Goal: Task Accomplishment & Management: Manage account settings

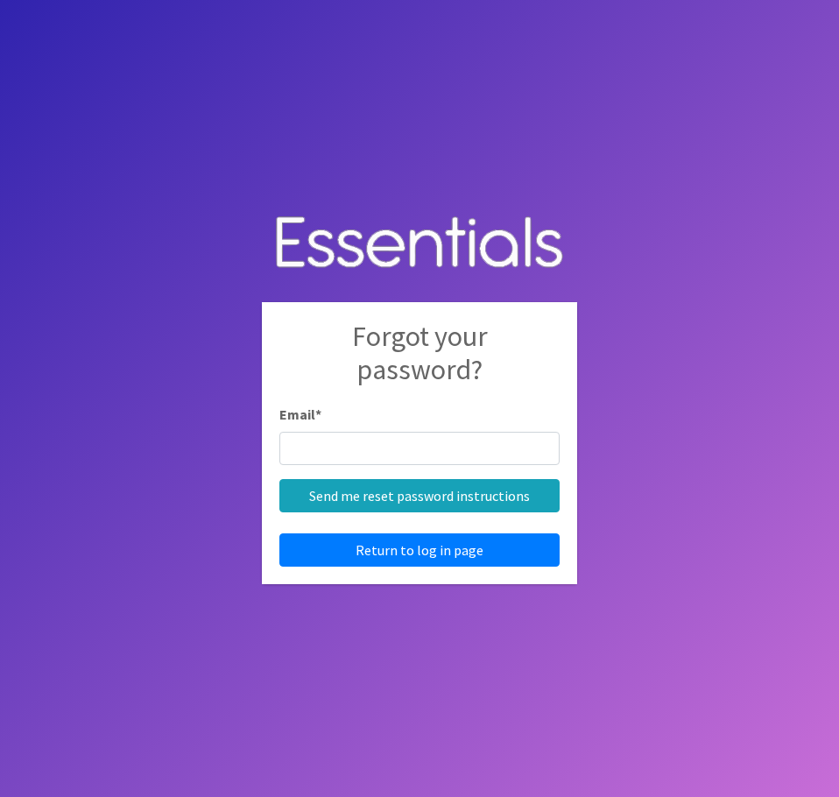
click at [628, 331] on body "Forgot your password? Email * Send me reset password instructions Return to log…" at bounding box center [419, 398] width 839 height 797
click at [518, 545] on link "Return to log in page" at bounding box center [419, 549] width 280 height 33
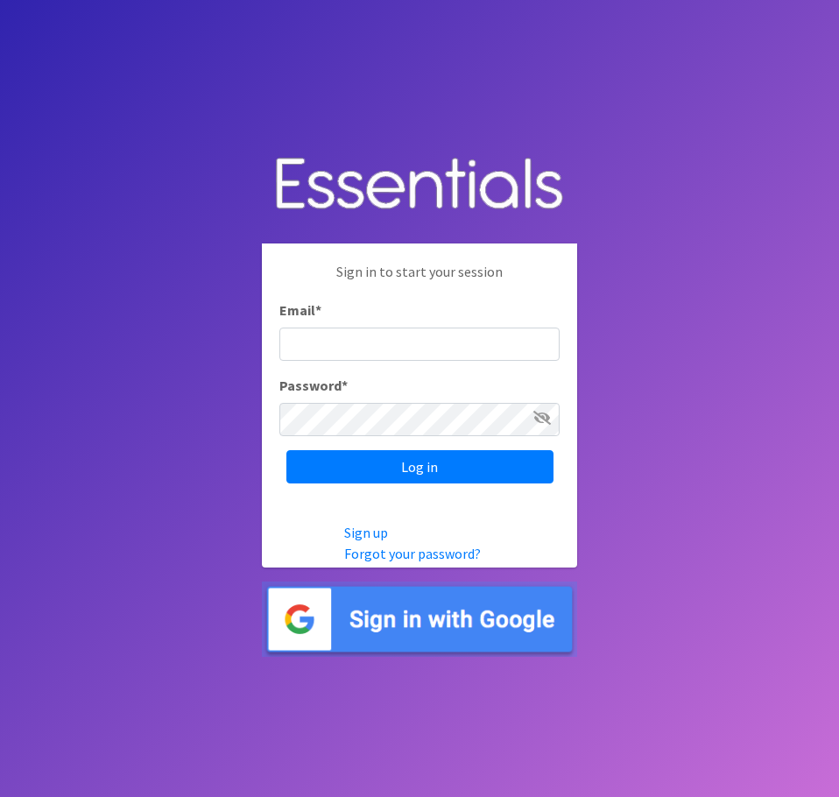
click at [443, 346] on input "Email *" at bounding box center [419, 344] width 280 height 33
click at [450, 346] on input "Email *" at bounding box center [419, 344] width 280 height 33
type input "[EMAIL_ADDRESS][DOMAIN_NAME]"
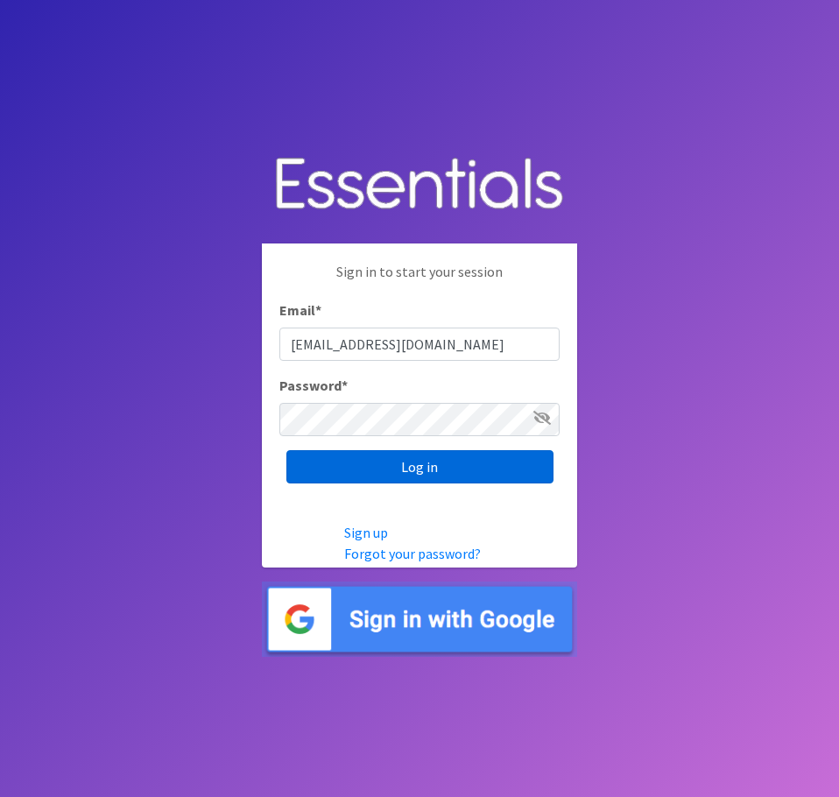
click at [405, 470] on input "Log in" at bounding box center [419, 466] width 267 height 33
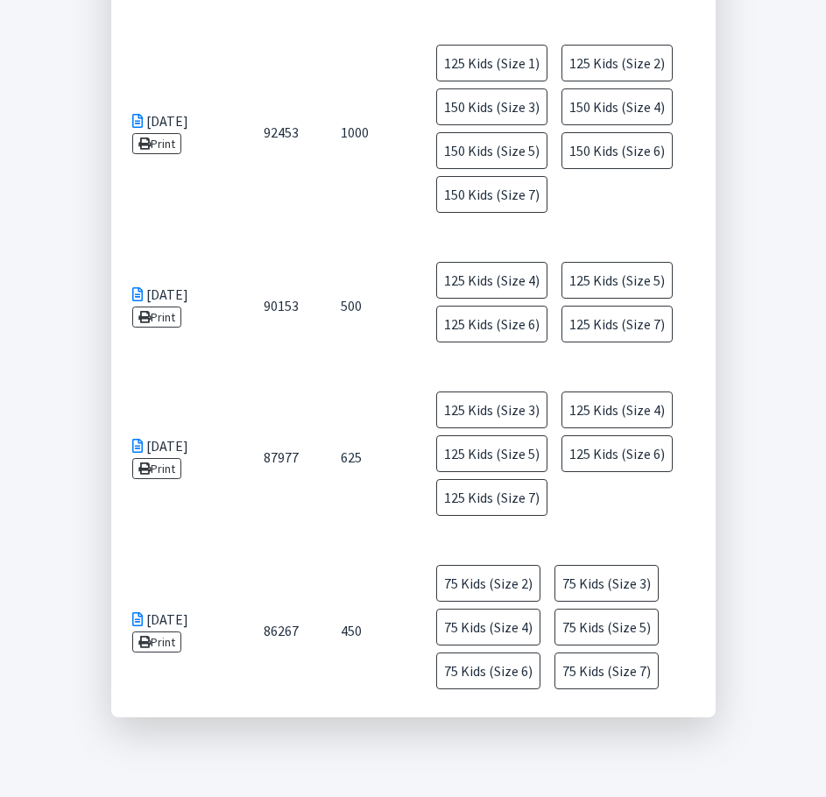
scroll to position [987, 0]
